Goal: Task Accomplishment & Management: Manage account settings

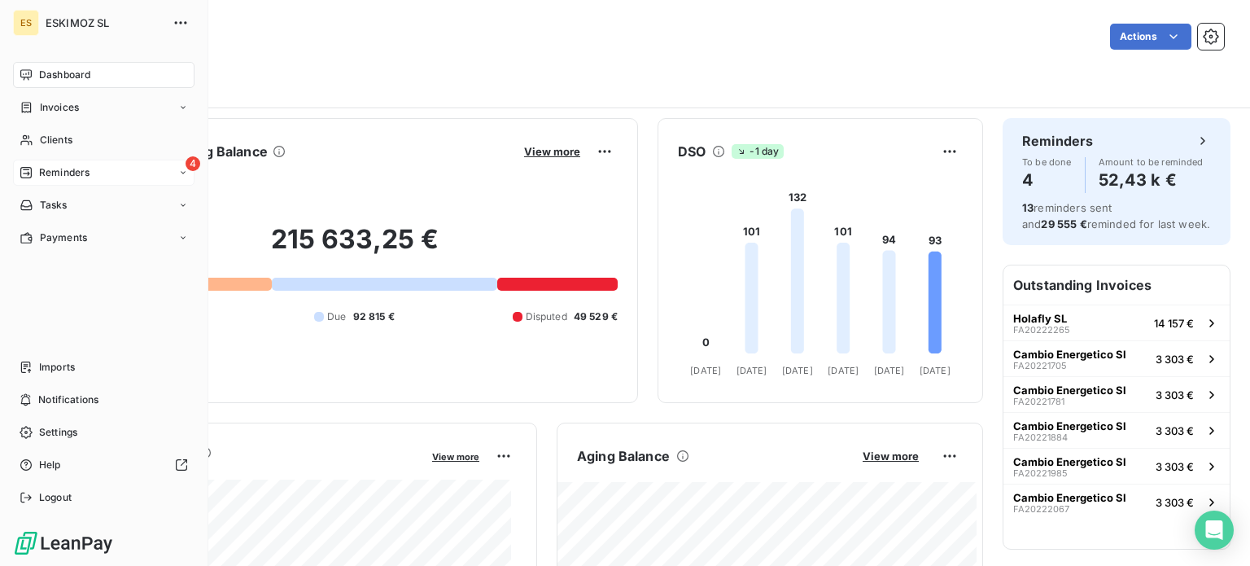
click at [75, 175] on span "Reminders" at bounding box center [64, 172] width 50 height 15
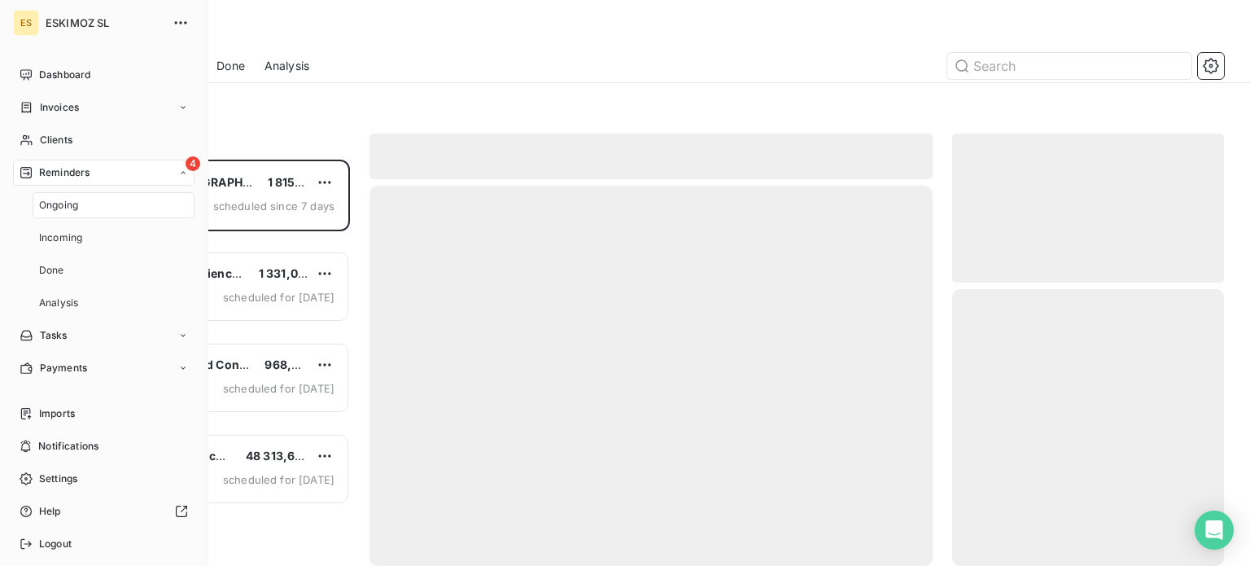
scroll to position [394, 259]
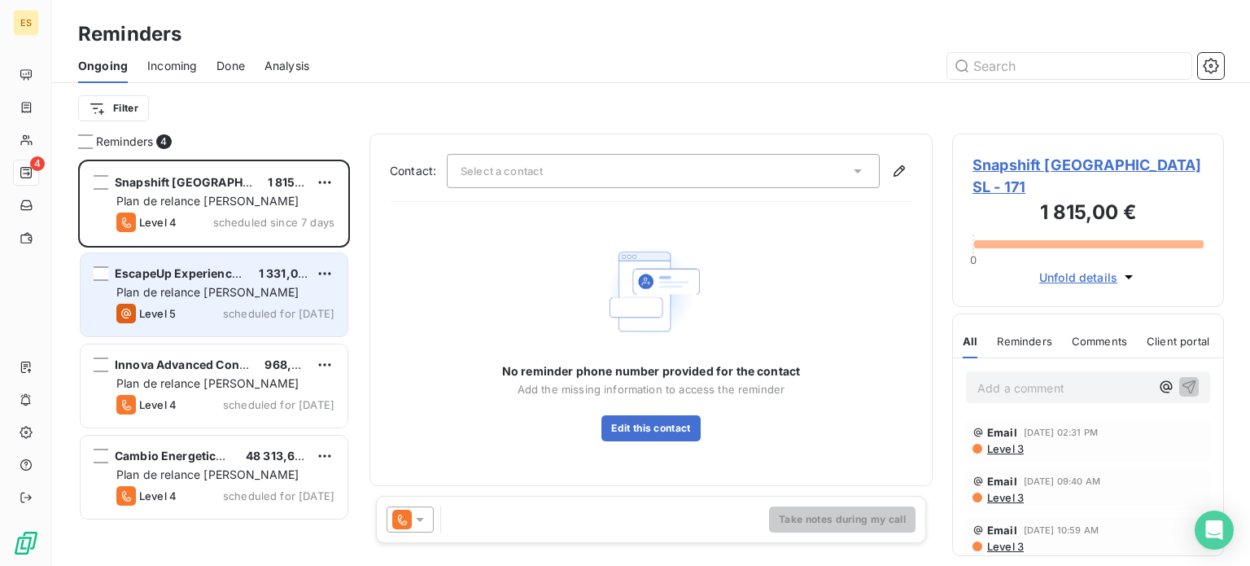
click at [233, 292] on span "Plan de relance [PERSON_NAME]" at bounding box center [207, 292] width 182 height 14
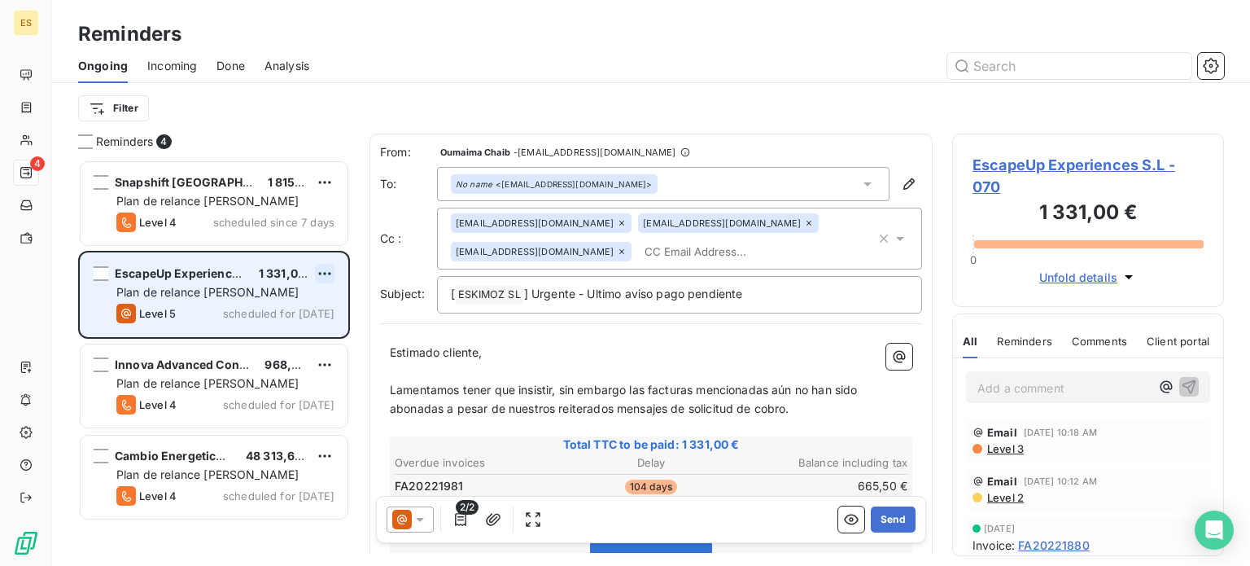
click at [324, 277] on html "ES 4 Reminders Ongoing Incoming Done Analysis Filter Reminders 4 Snapshift [GEO…" at bounding box center [625, 283] width 1250 height 566
click at [261, 299] on div "Reschedule this action" at bounding box center [255, 306] width 142 height 26
select select "7"
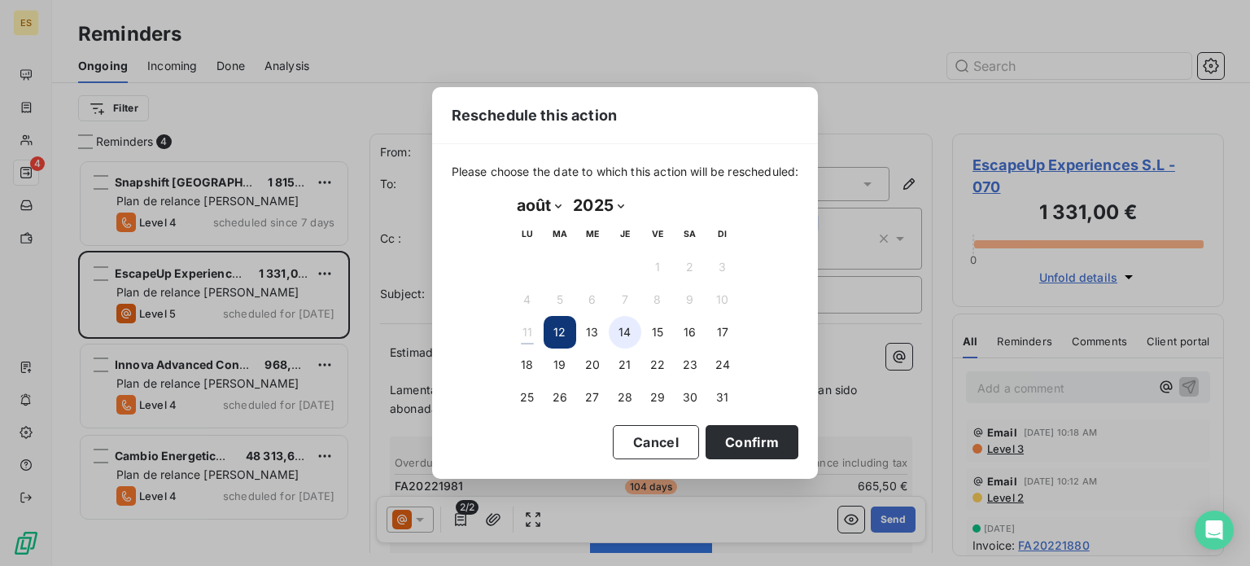
click at [615, 334] on button "14" at bounding box center [625, 332] width 33 height 33
click at [596, 323] on button "13" at bounding box center [592, 332] width 33 height 33
click at [661, 330] on button "15" at bounding box center [657, 332] width 33 height 33
click at [739, 438] on button "Confirm" at bounding box center [751, 442] width 93 height 34
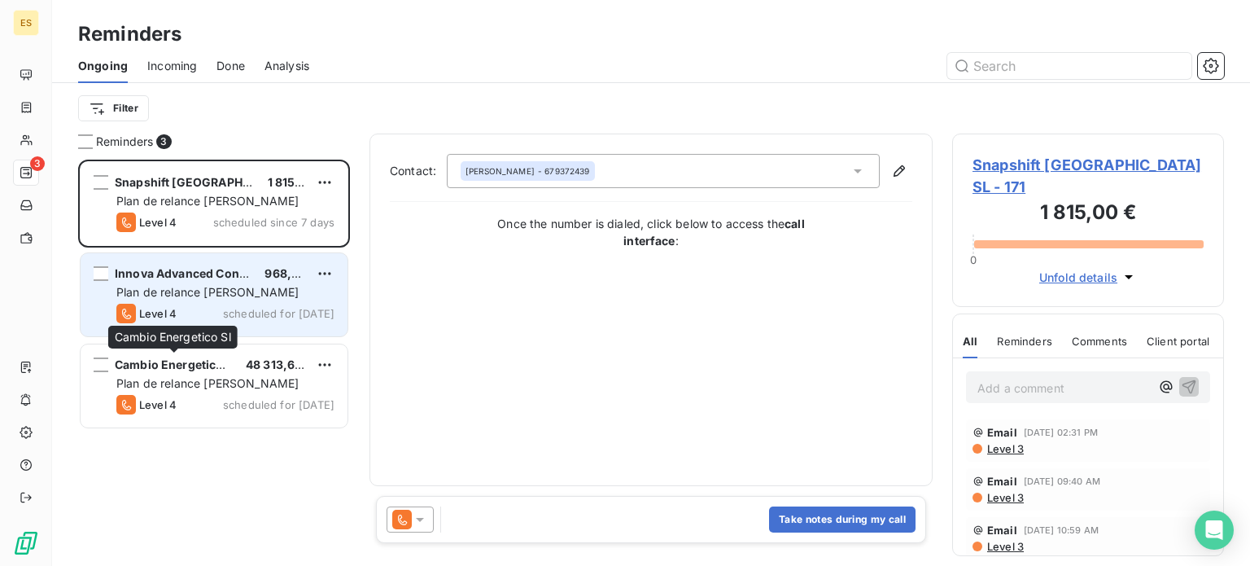
click at [181, 311] on div "Level 4 scheduled for [DATE]" at bounding box center [225, 314] width 218 height 20
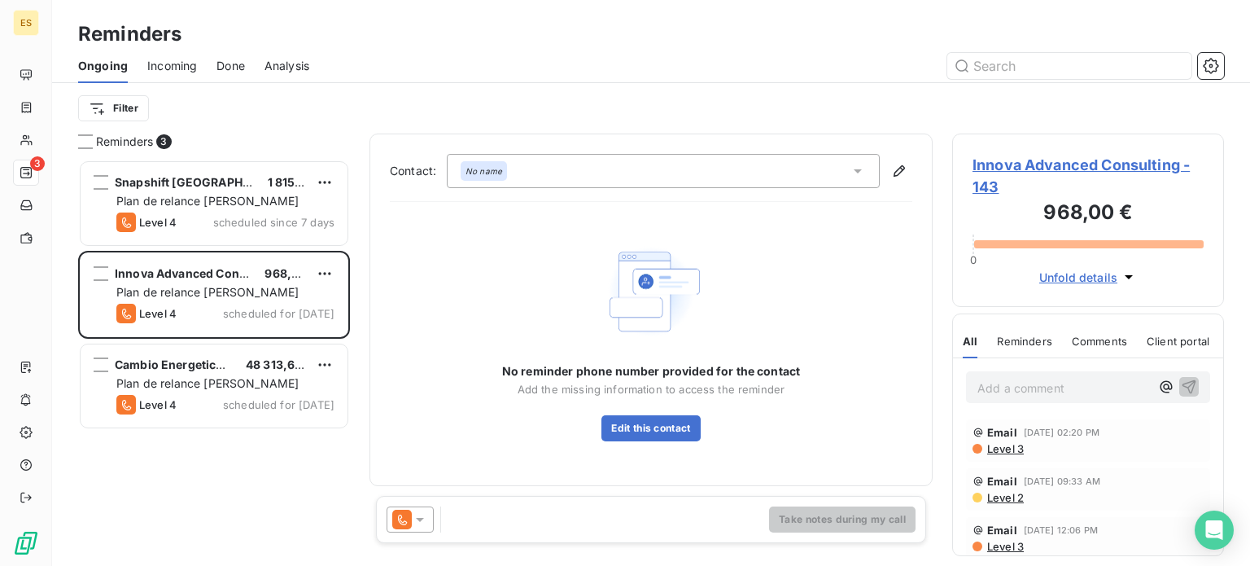
click at [418, 504] on div "Take notes during my call" at bounding box center [651, 519] width 550 height 47
click at [423, 519] on icon at bounding box center [420, 519] width 16 height 16
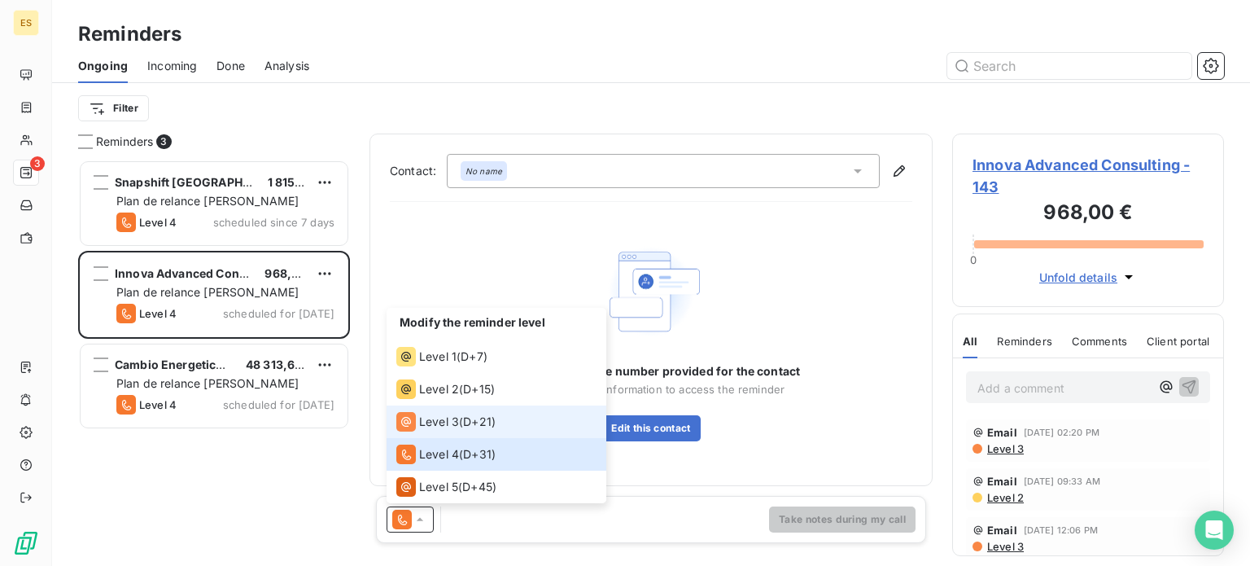
click at [433, 430] on div "Level 3" at bounding box center [427, 422] width 63 height 20
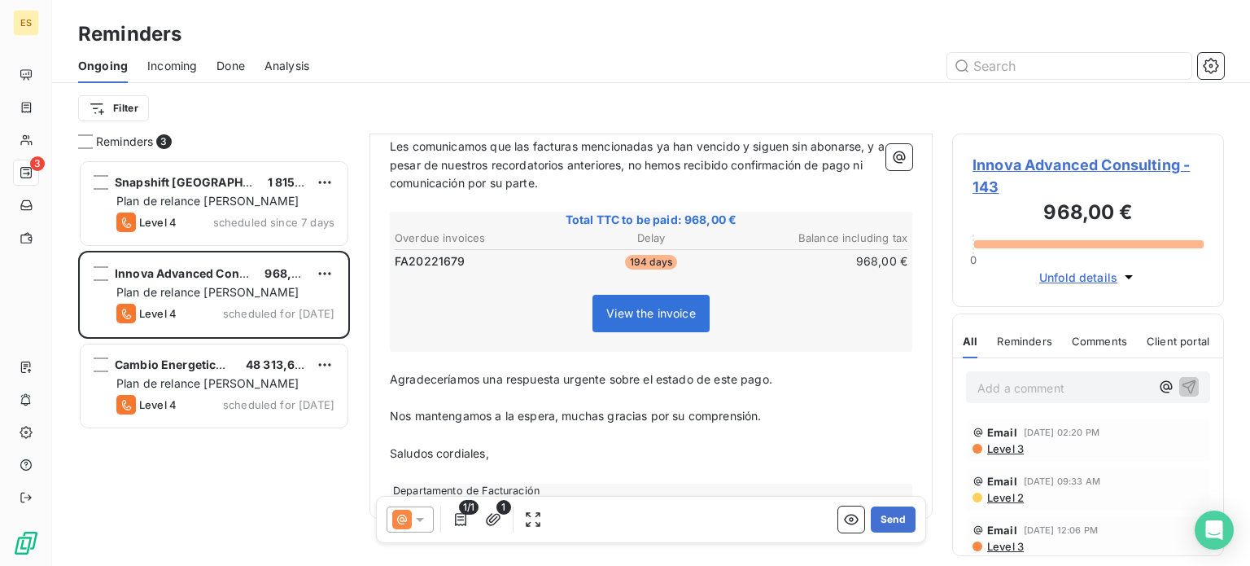
scroll to position [250, 0]
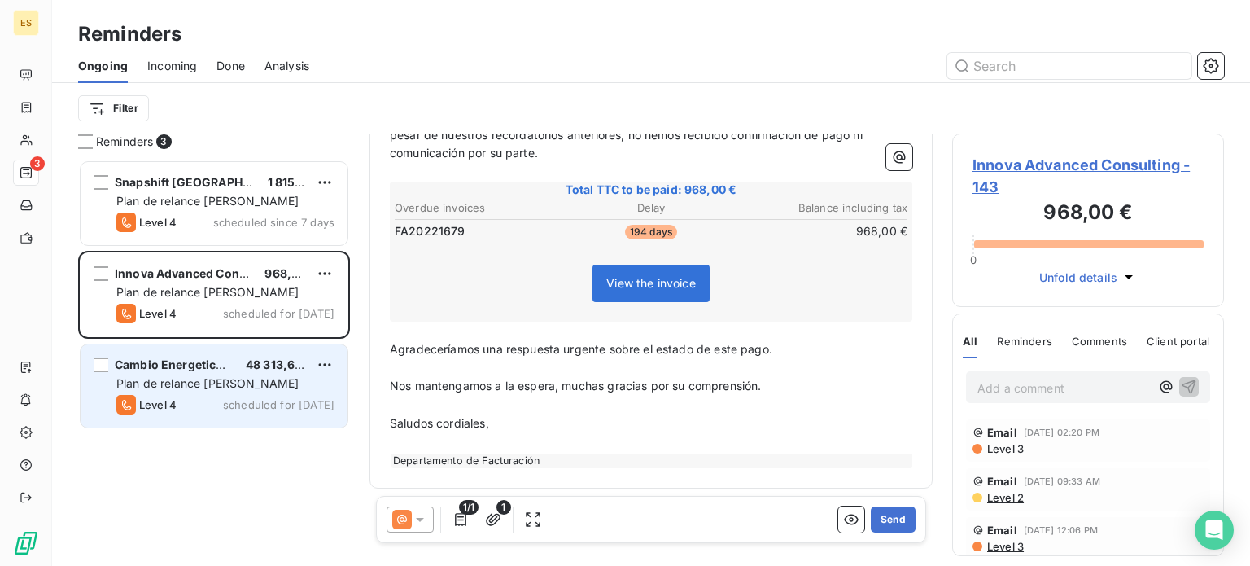
click at [192, 363] on span "Cambio Energetico Sl" at bounding box center [176, 364] width 122 height 14
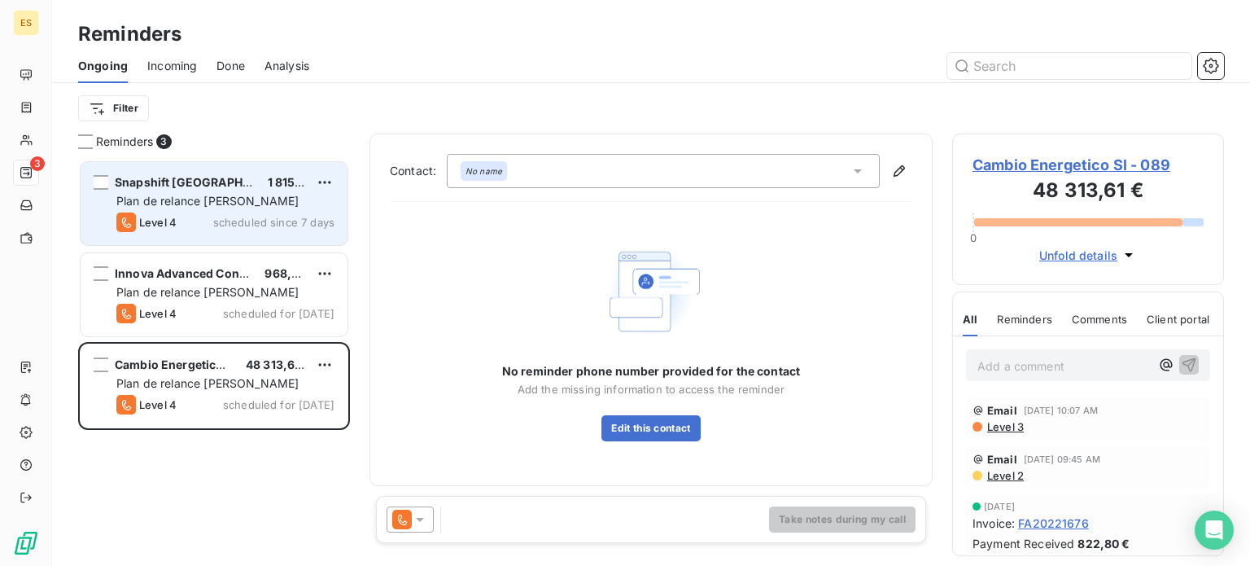
click at [183, 221] on div "Level 4 scheduled since 7 days" at bounding box center [225, 222] width 218 height 20
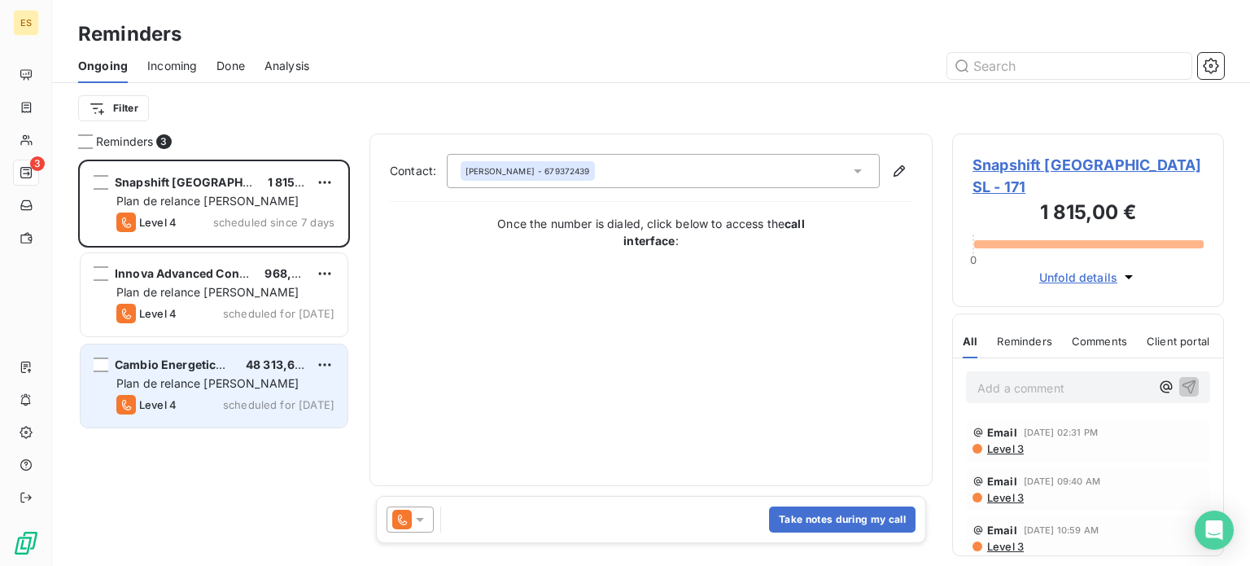
click at [280, 375] on div "Plan de relance [PERSON_NAME]" at bounding box center [225, 383] width 218 height 16
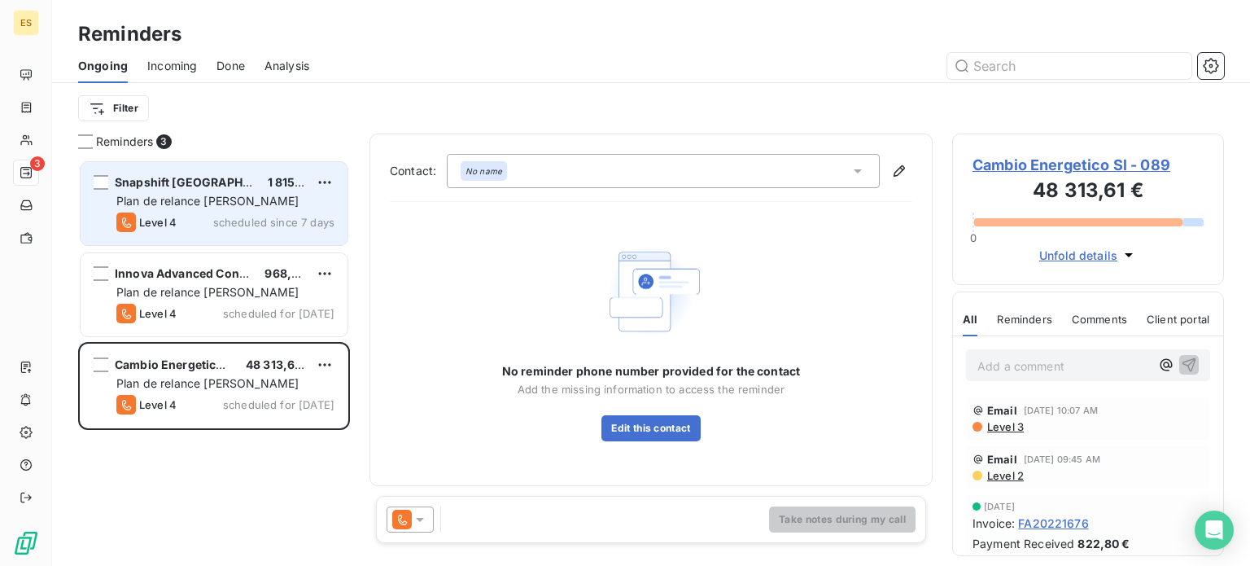
click at [159, 173] on div "Snapshift [GEOGRAPHIC_DATA] SL 1 815,00 € Plan de relance [PERSON_NAME] Level 4…" at bounding box center [214, 203] width 267 height 83
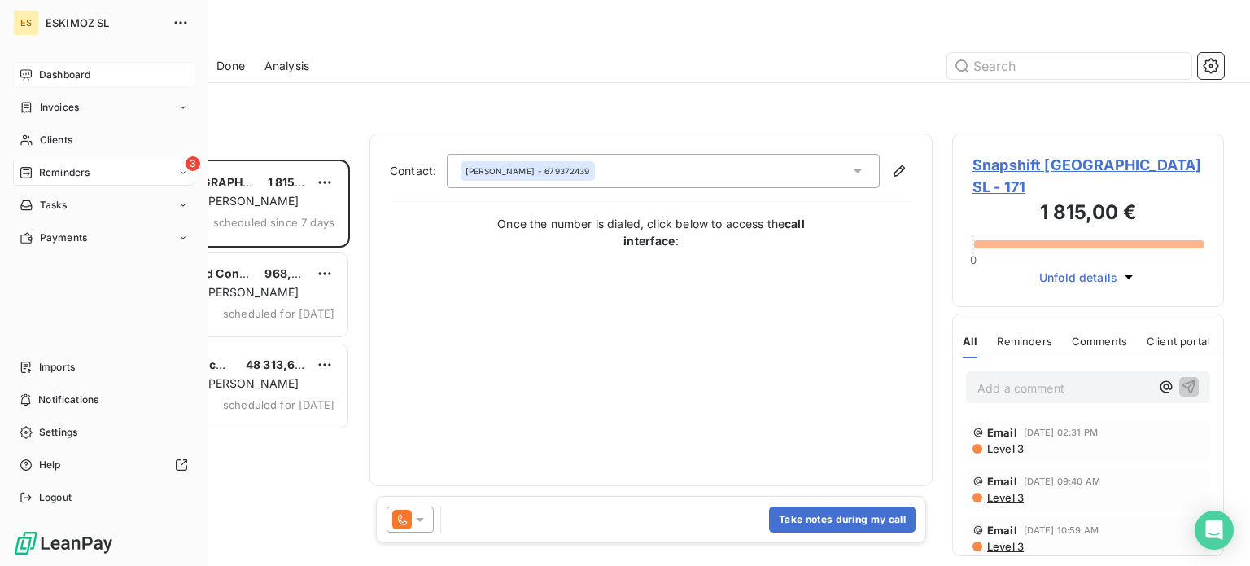
click at [45, 81] on span "Dashboard" at bounding box center [64, 75] width 51 height 15
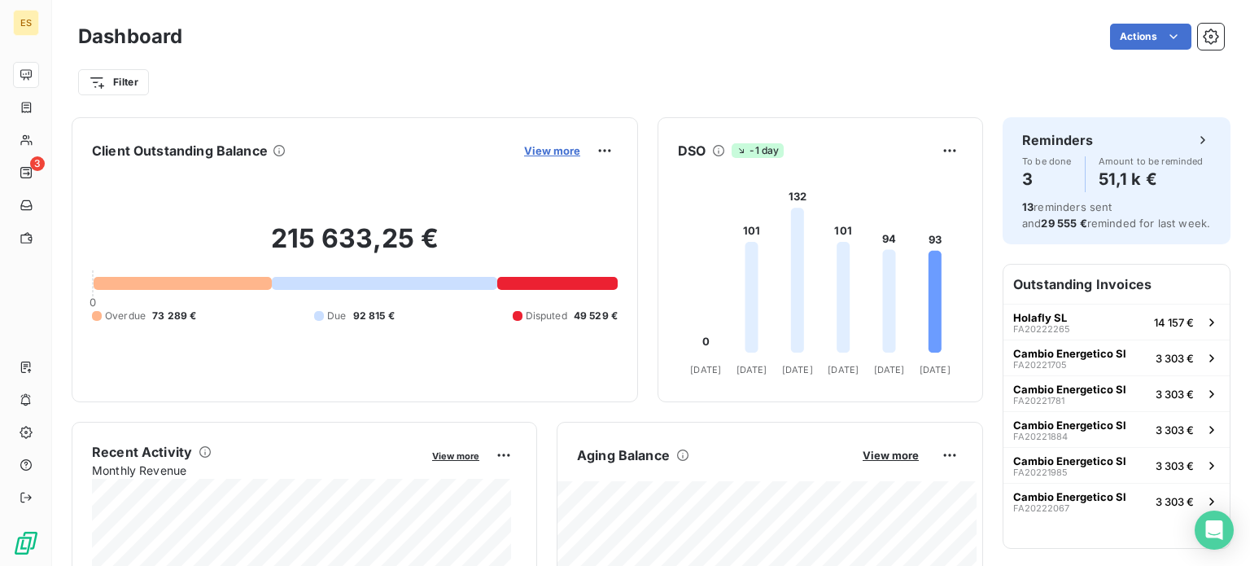
click at [550, 148] on span "View more" at bounding box center [552, 150] width 56 height 13
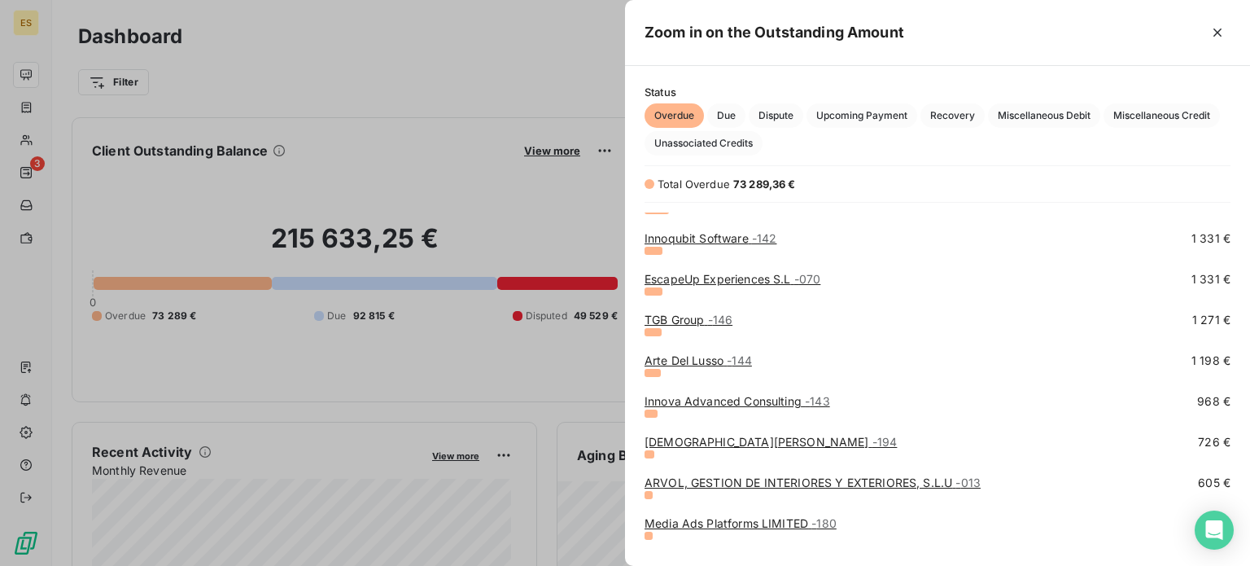
scroll to position [214, 0]
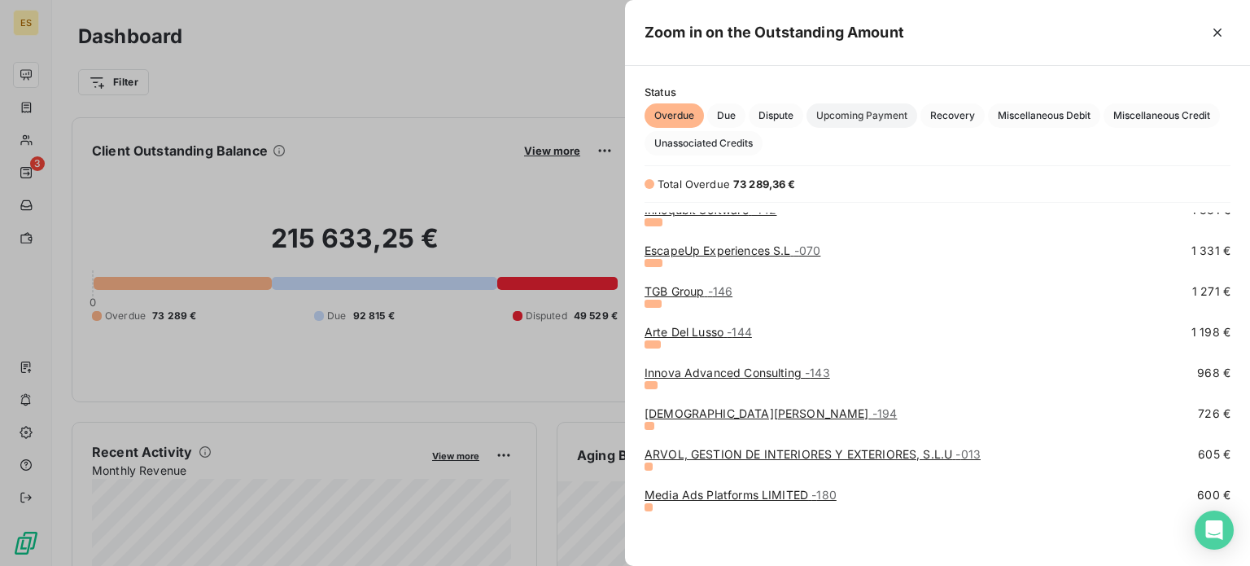
drag, startPoint x: 859, startPoint y: 103, endPoint x: 903, endPoint y: 120, distance: 47.1
click at [903, 120] on button "Upcoming Payment" at bounding box center [861, 115] width 111 height 24
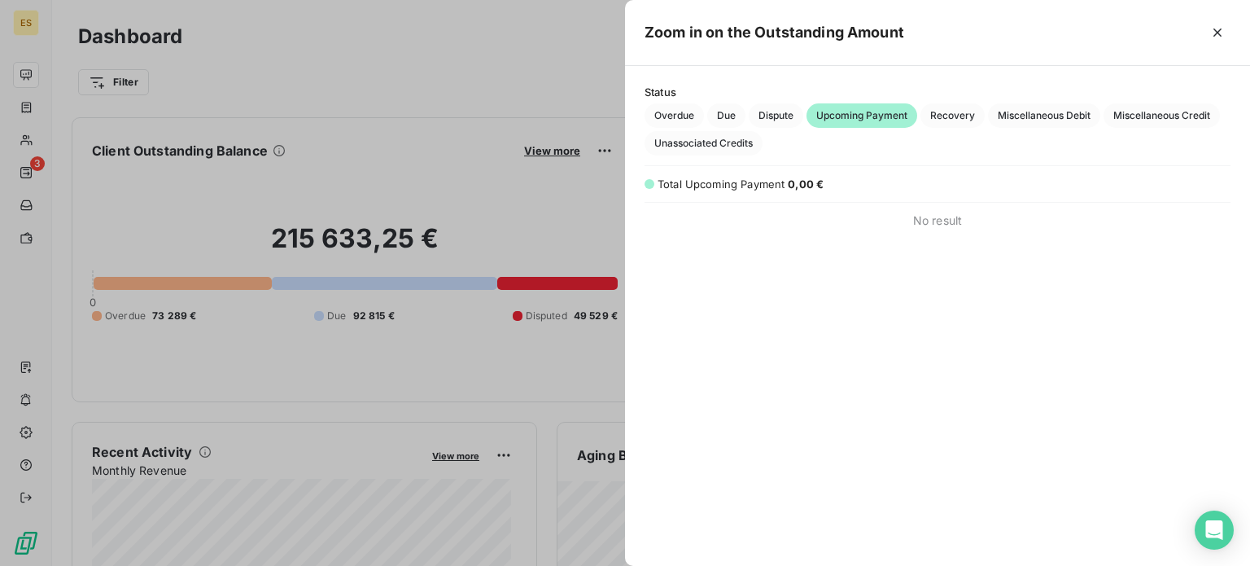
click at [903, 120] on span "Upcoming Payment" at bounding box center [861, 115] width 111 height 24
click at [978, 116] on span "Recovery" at bounding box center [952, 115] width 64 height 24
click at [1050, 113] on span "Miscellaneous Debit" at bounding box center [1044, 115] width 112 height 24
click at [1168, 117] on span "Miscellaneous Credit" at bounding box center [1161, 115] width 116 height 24
click at [704, 137] on span "Unassociated Credits" at bounding box center [703, 143] width 118 height 24
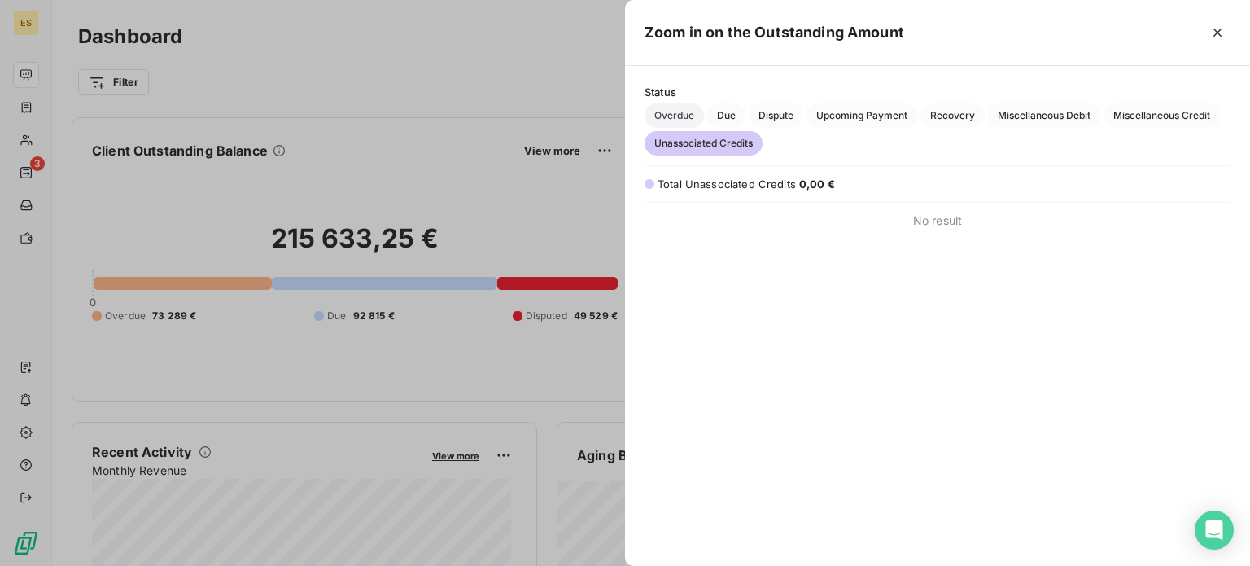
click at [655, 113] on span "Overdue" at bounding box center [673, 115] width 59 height 24
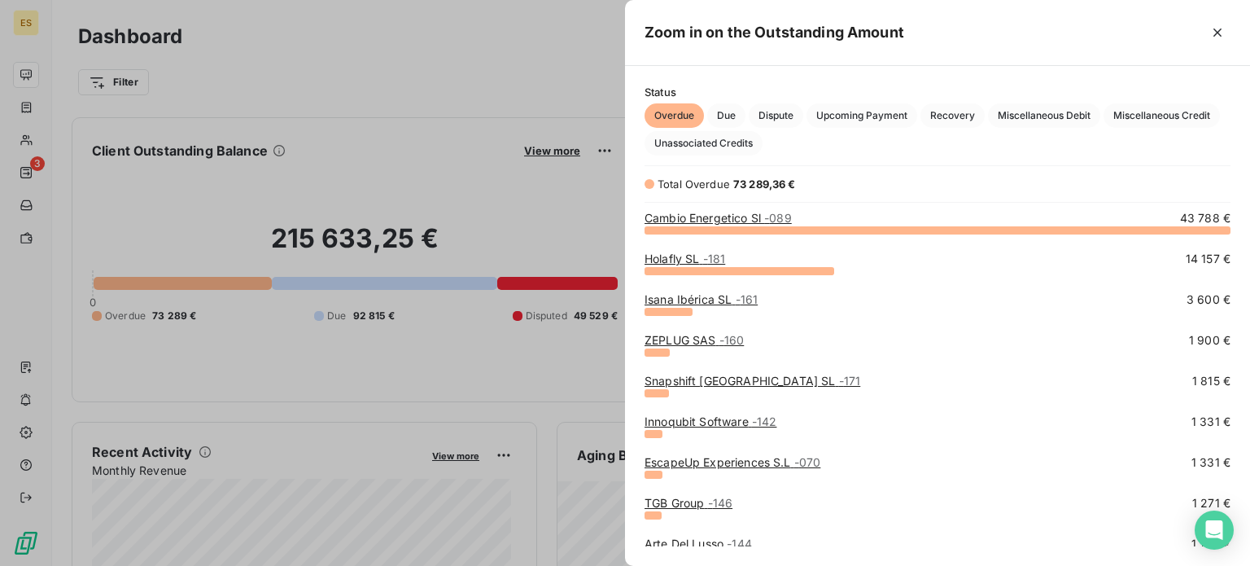
scroll to position [0, 0]
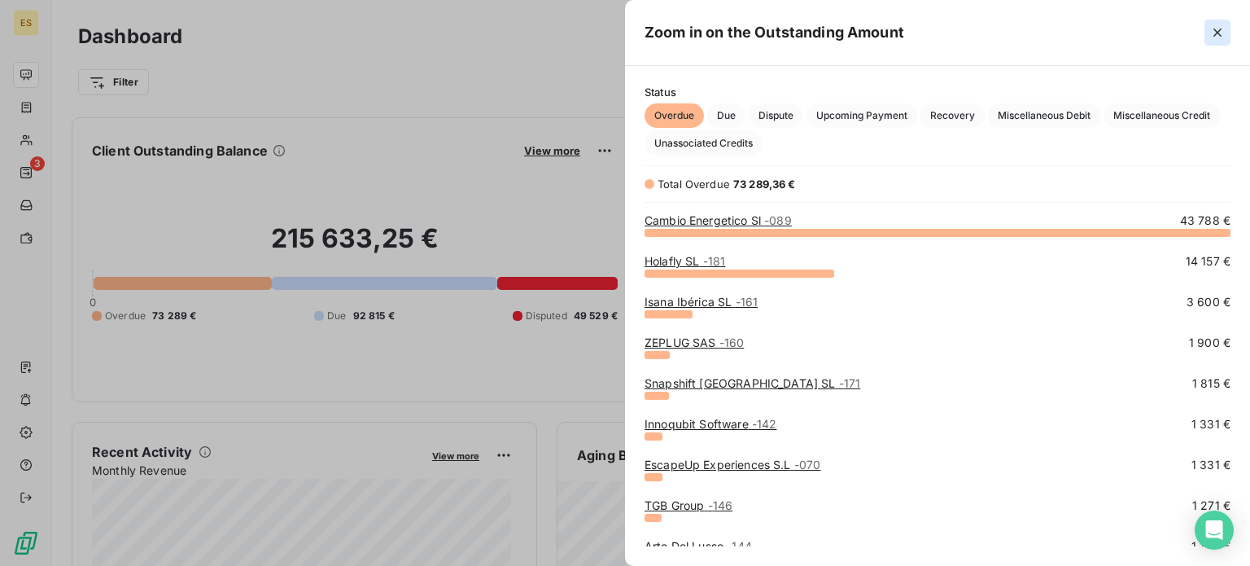
click at [1211, 27] on icon "button" at bounding box center [1217, 32] width 16 height 16
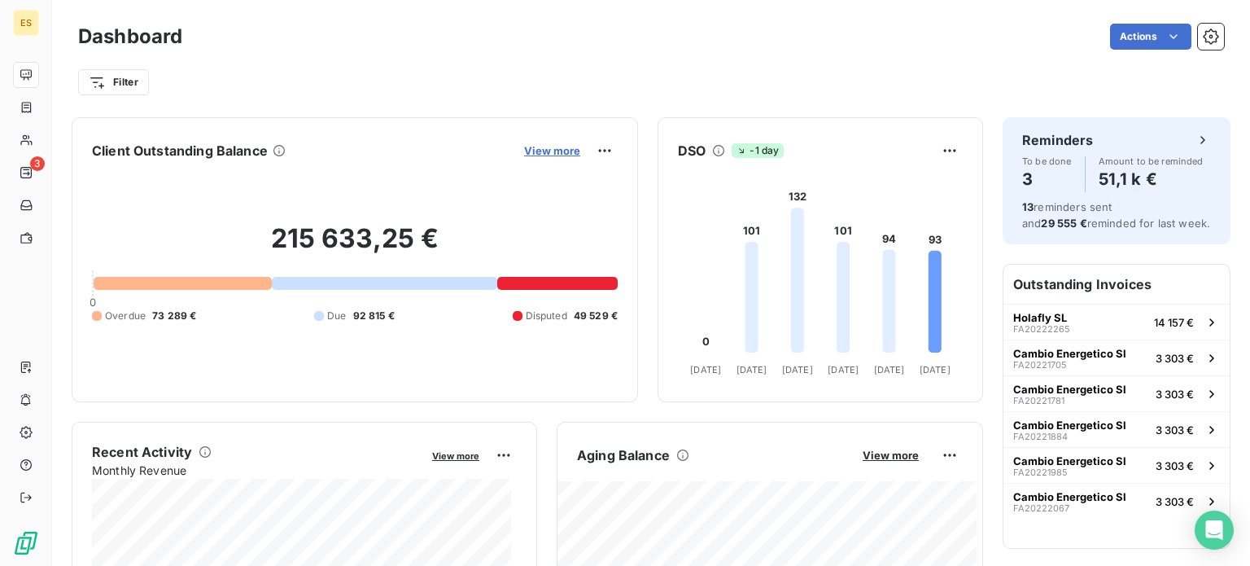
click at [543, 151] on span "View more" at bounding box center [552, 150] width 56 height 13
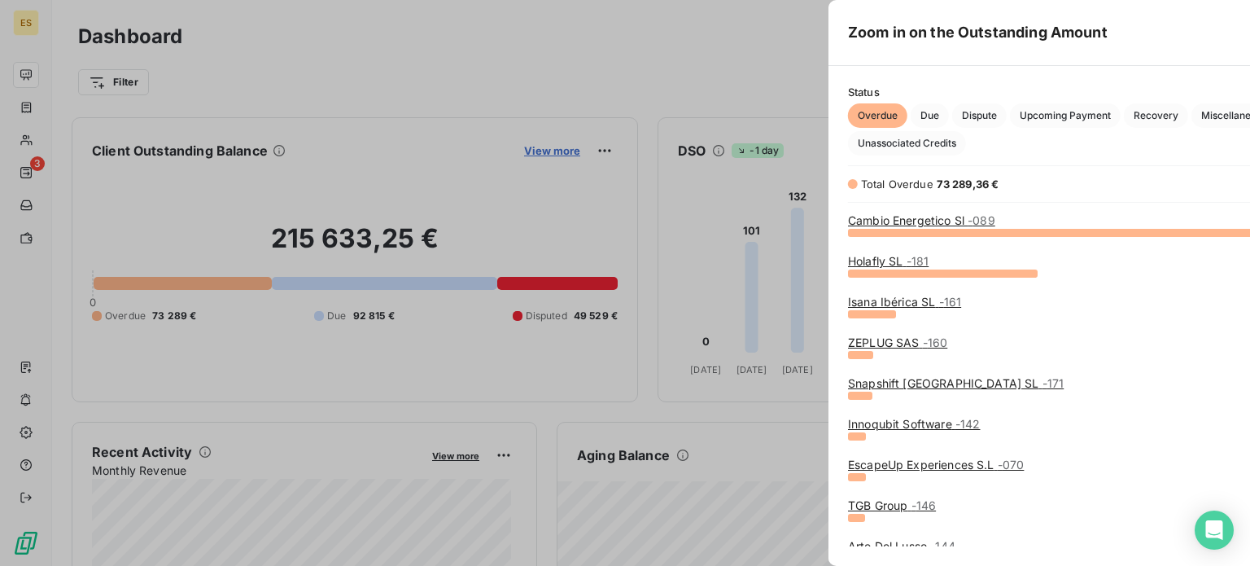
scroll to position [553, 612]
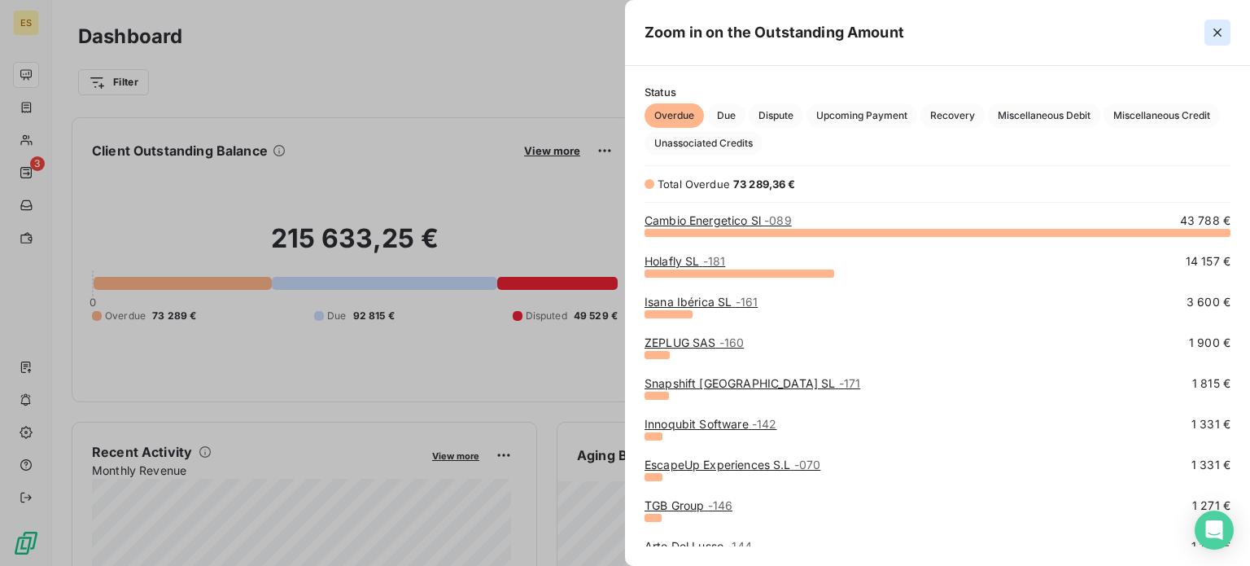
click at [1217, 20] on button "button" at bounding box center [1217, 33] width 26 height 26
